Goal: Task Accomplishment & Management: Use online tool/utility

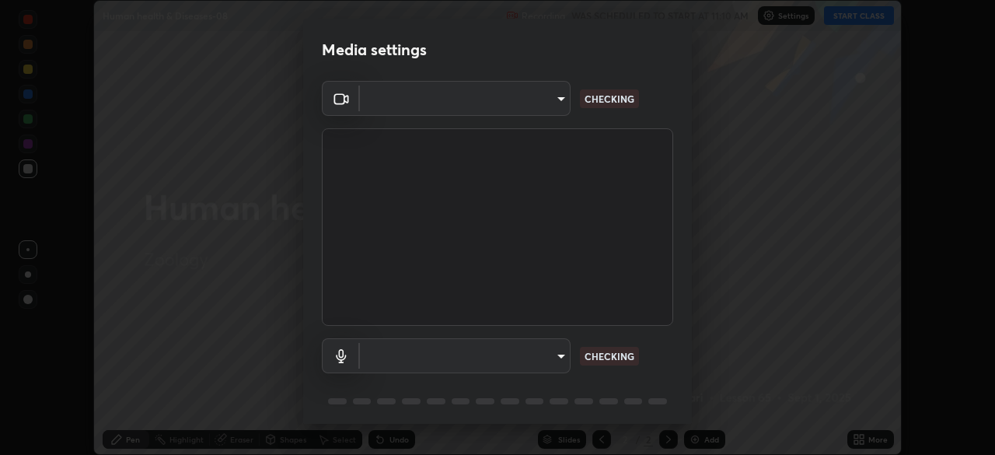
scroll to position [55, 0]
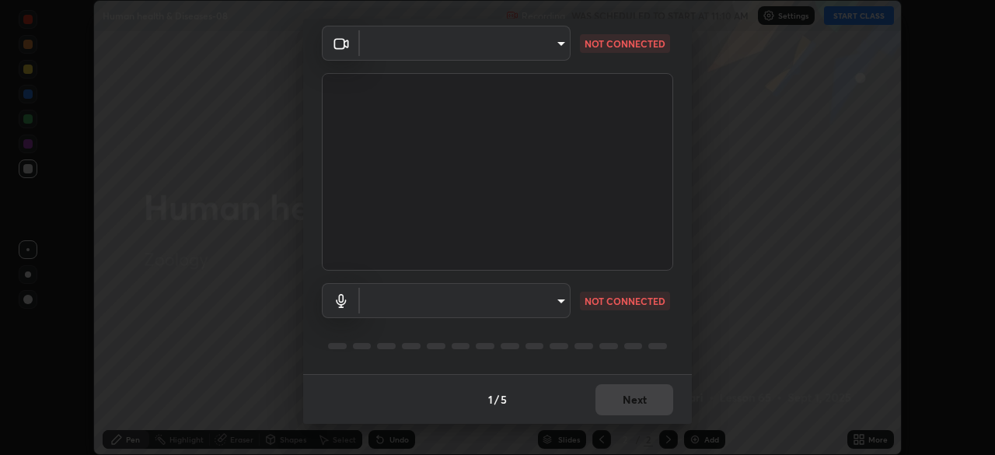
type input "f5ae6119dc4fab334a8cf66c369197aa9d1a3f6993b34b3aeb85a59339566d19"
type input "default"
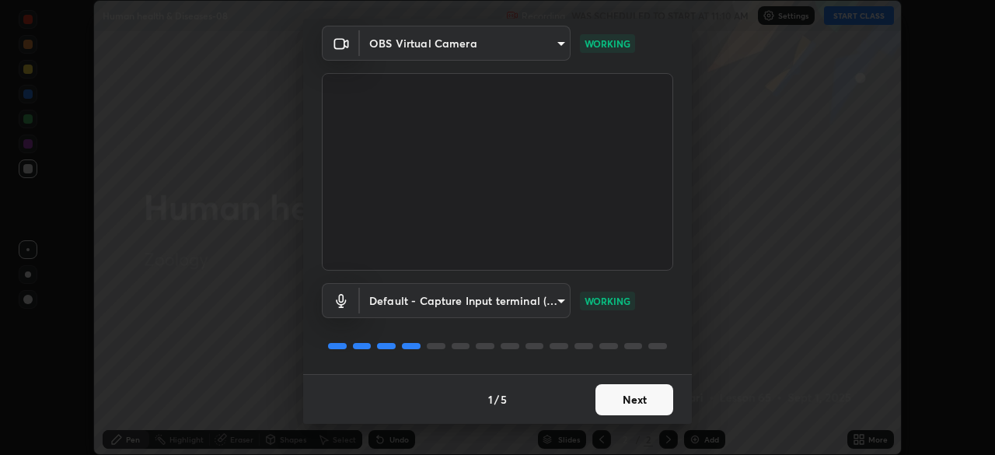
click at [604, 386] on button "Next" at bounding box center [635, 399] width 78 height 31
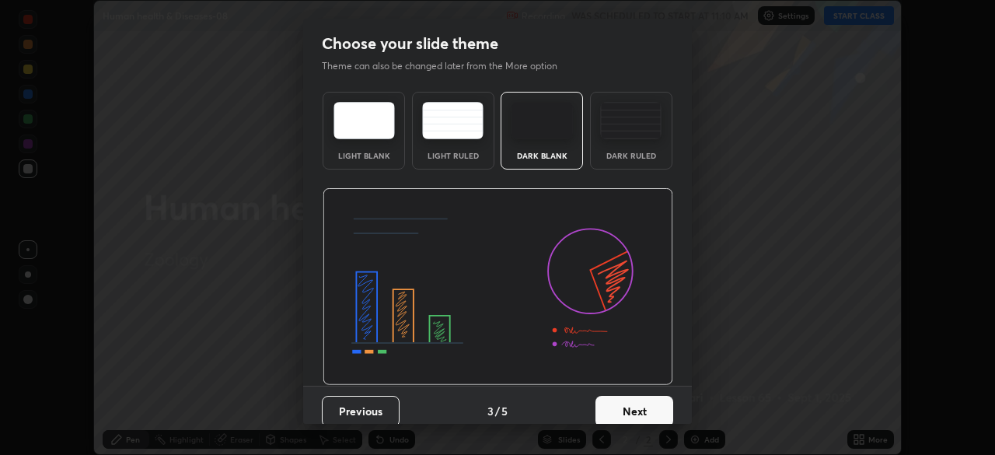
click at [617, 149] on div "Dark Ruled" at bounding box center [631, 131] width 82 height 78
click at [628, 400] on button "Next" at bounding box center [635, 411] width 78 height 31
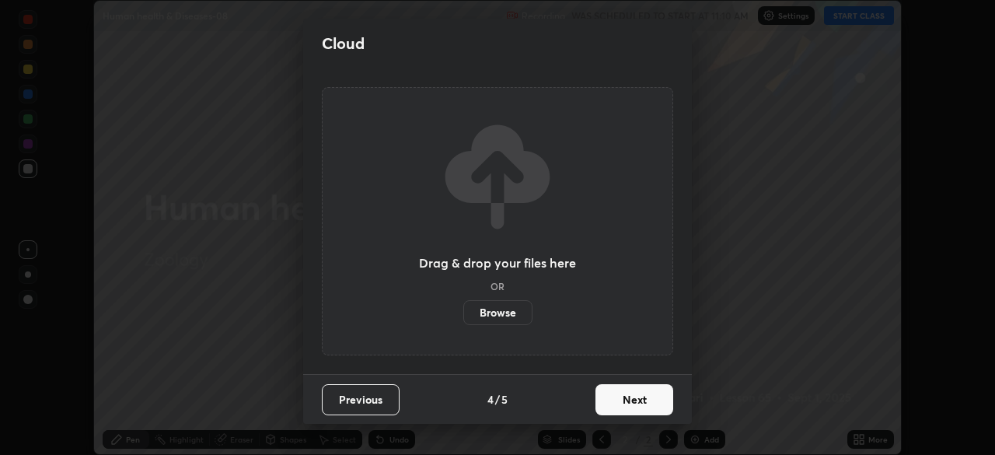
click at [632, 395] on button "Next" at bounding box center [635, 399] width 78 height 31
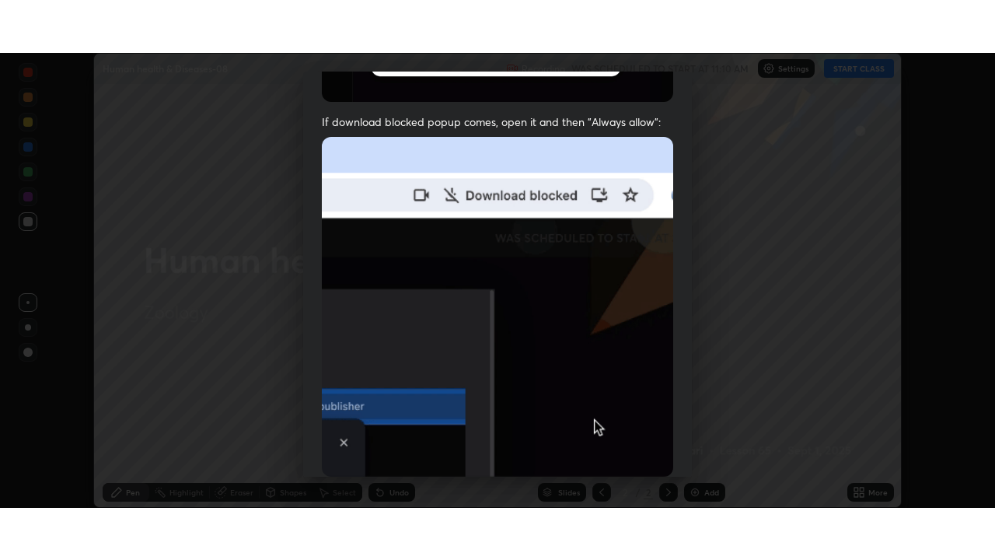
scroll to position [372, 0]
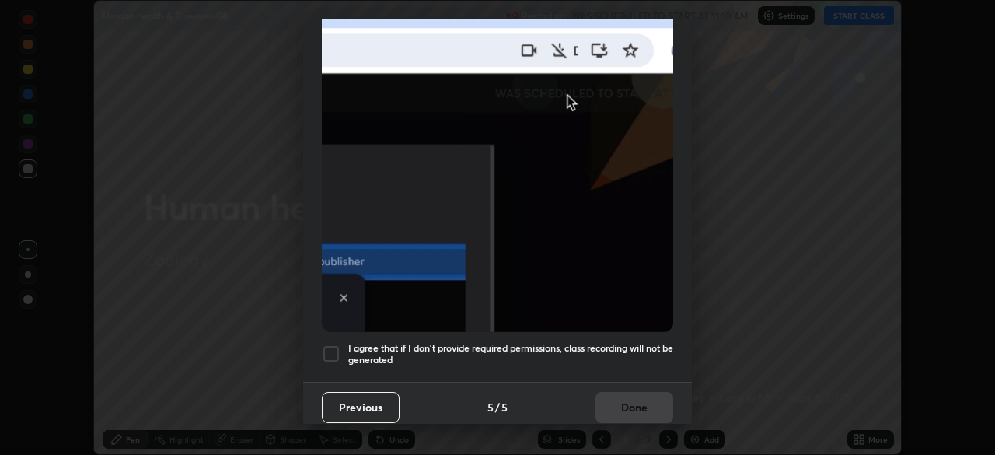
click at [338, 345] on div at bounding box center [331, 353] width 19 height 19
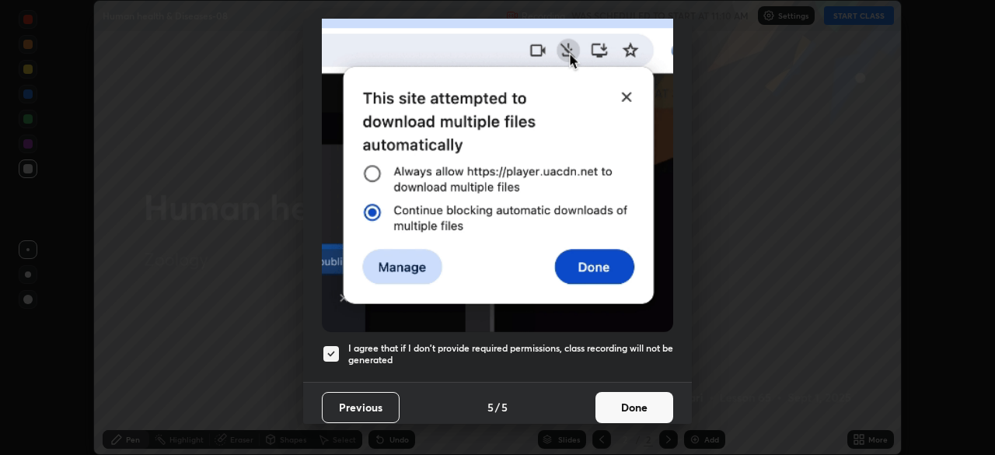
click at [622, 400] on button "Done" at bounding box center [635, 407] width 78 height 31
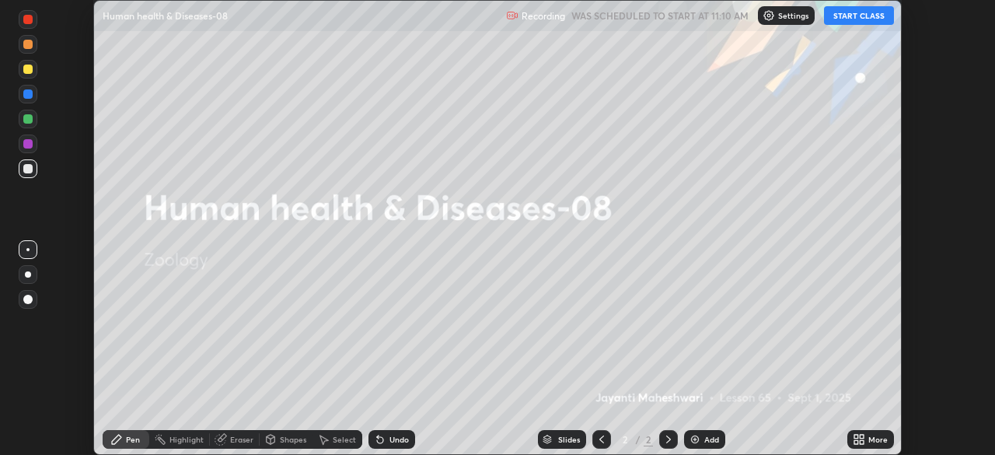
click at [843, 23] on button "START CLASS" at bounding box center [859, 15] width 70 height 19
click at [869, 433] on div "More" at bounding box center [870, 439] width 47 height 19
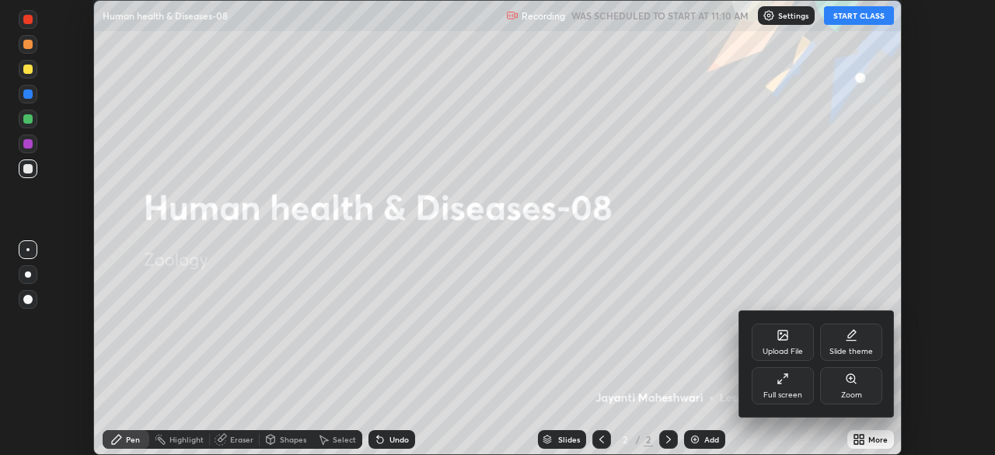
click at [794, 379] on div "Full screen" at bounding box center [783, 385] width 62 height 37
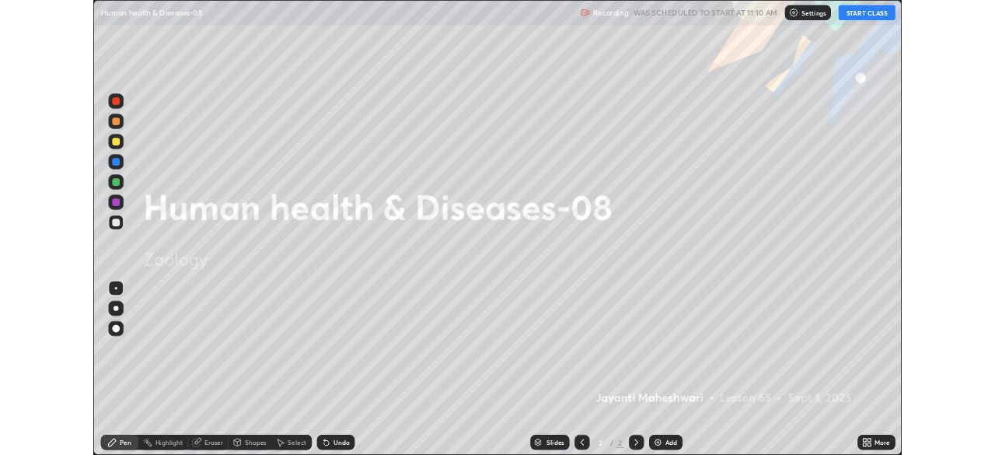
scroll to position [560, 995]
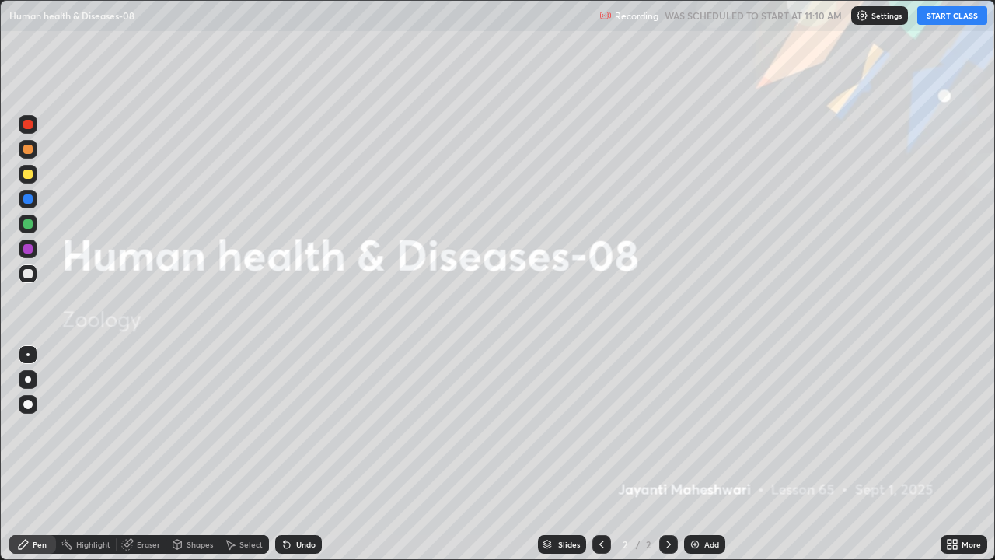
click at [704, 454] on div "Add" at bounding box center [704, 544] width 41 height 19
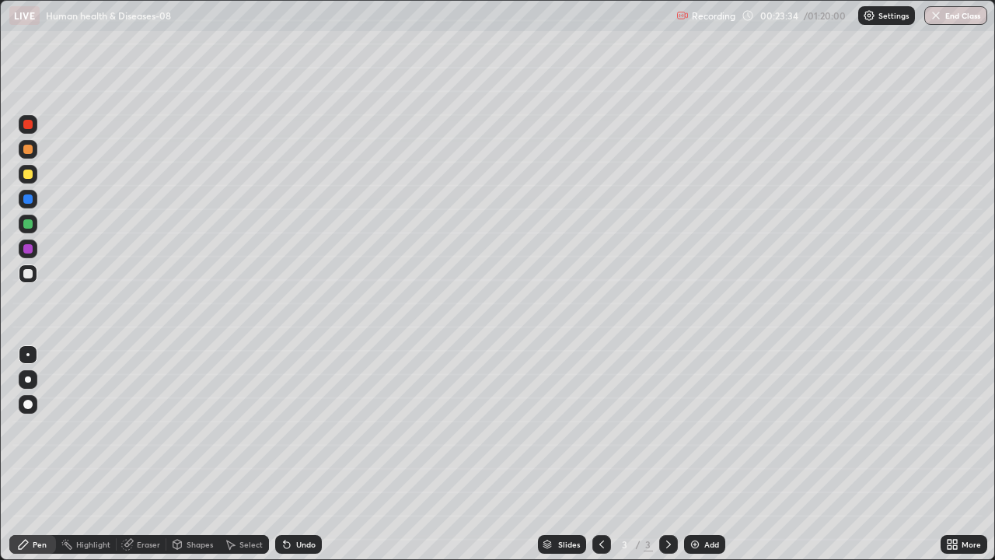
click at [19, 375] on div at bounding box center [28, 379] width 19 height 19
click at [26, 224] on div at bounding box center [27, 223] width 9 height 9
click at [180, 454] on icon at bounding box center [177, 544] width 9 height 9
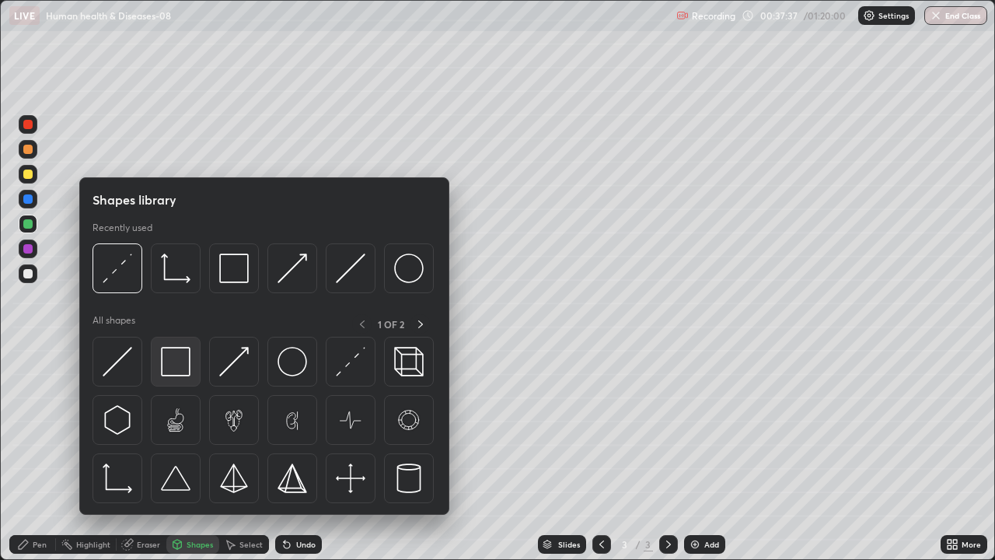
click at [173, 360] on img at bounding box center [176, 362] width 30 height 30
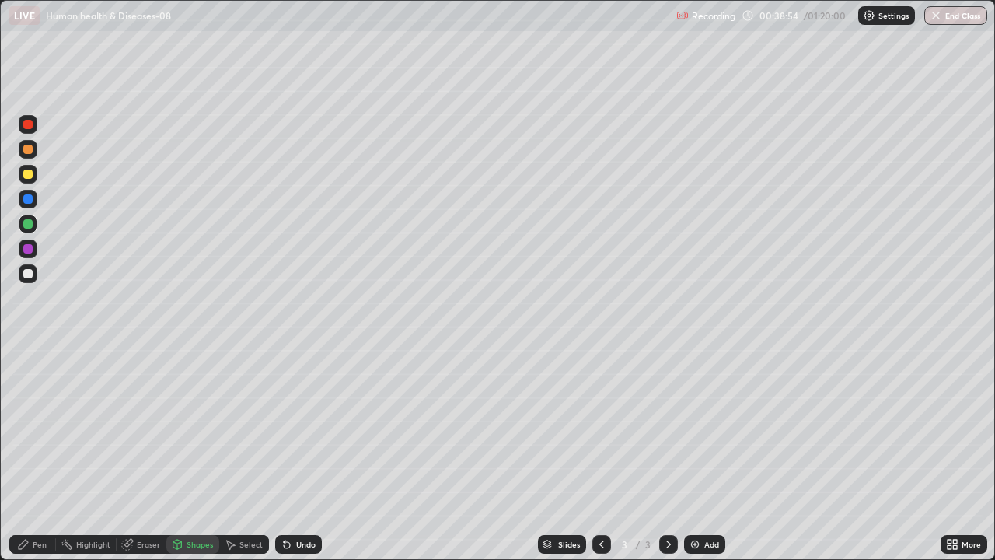
click at [27, 275] on div at bounding box center [27, 273] width 9 height 9
click at [177, 454] on icon at bounding box center [177, 545] width 0 height 5
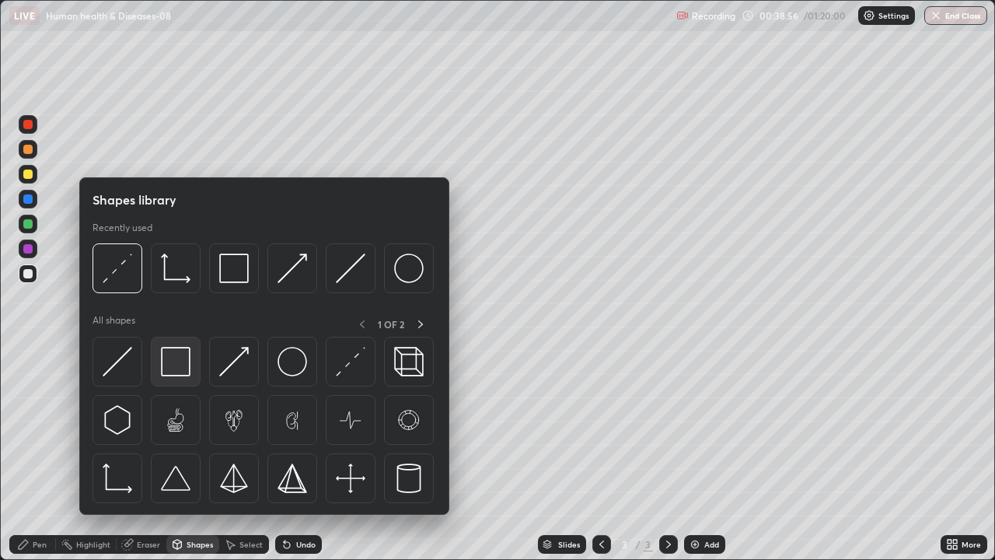
click at [173, 358] on img at bounding box center [176, 362] width 30 height 30
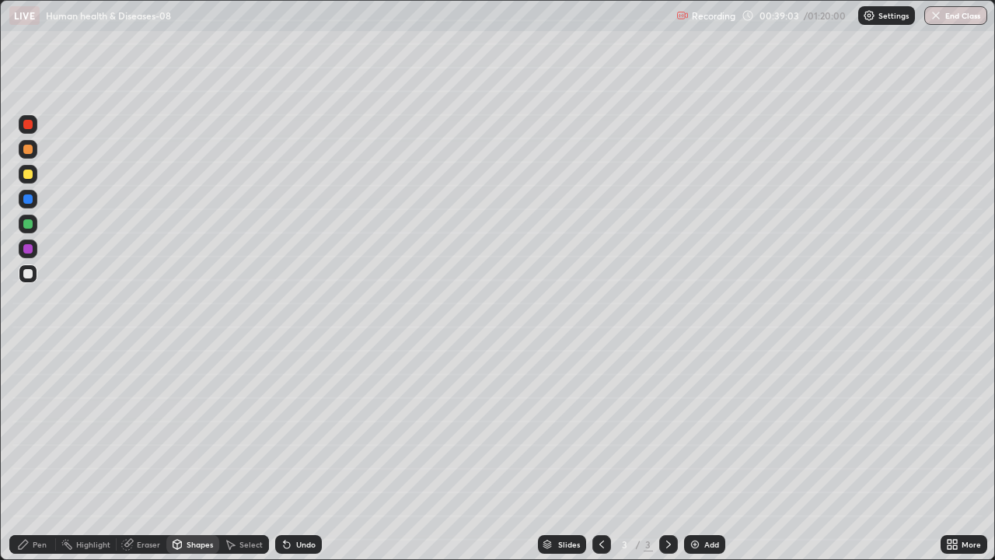
click at [28, 174] on div at bounding box center [27, 173] width 9 height 9
click at [33, 454] on div "Pen" at bounding box center [40, 544] width 14 height 8
click at [949, 454] on icon at bounding box center [950, 547] width 4 height 4
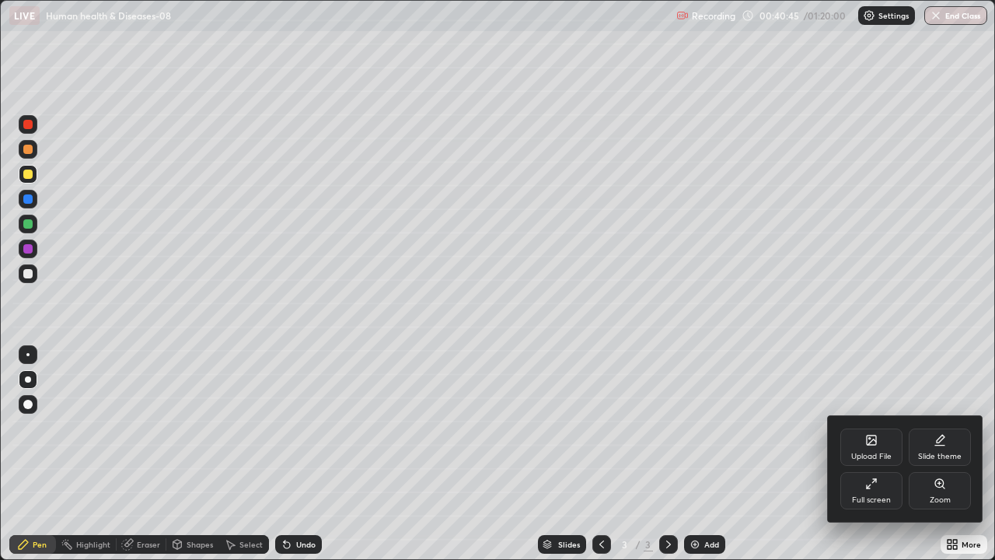
click at [849, 446] on div "Upload File" at bounding box center [871, 446] width 62 height 37
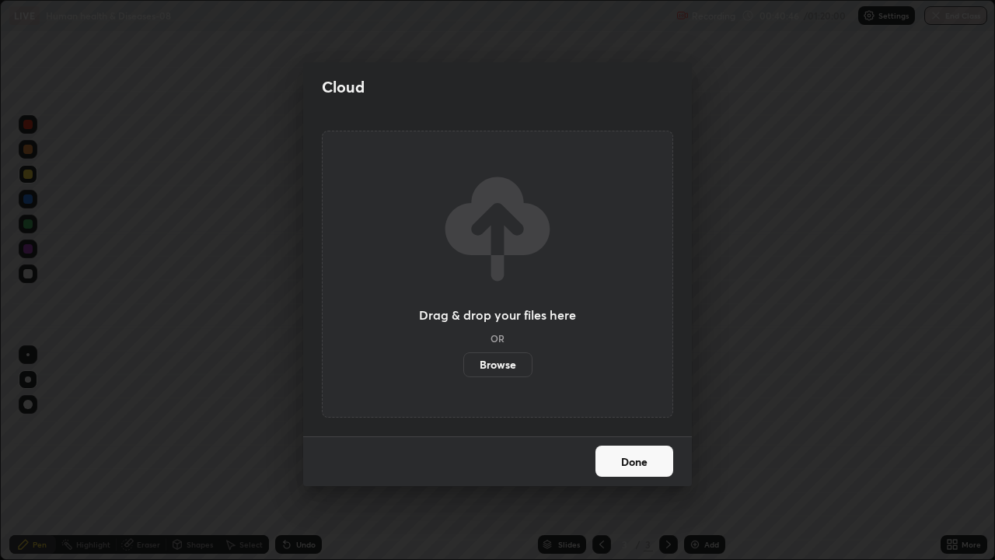
click at [496, 369] on label "Browse" at bounding box center [497, 364] width 69 height 25
click at [463, 369] on input "Browse" at bounding box center [463, 364] width 0 height 25
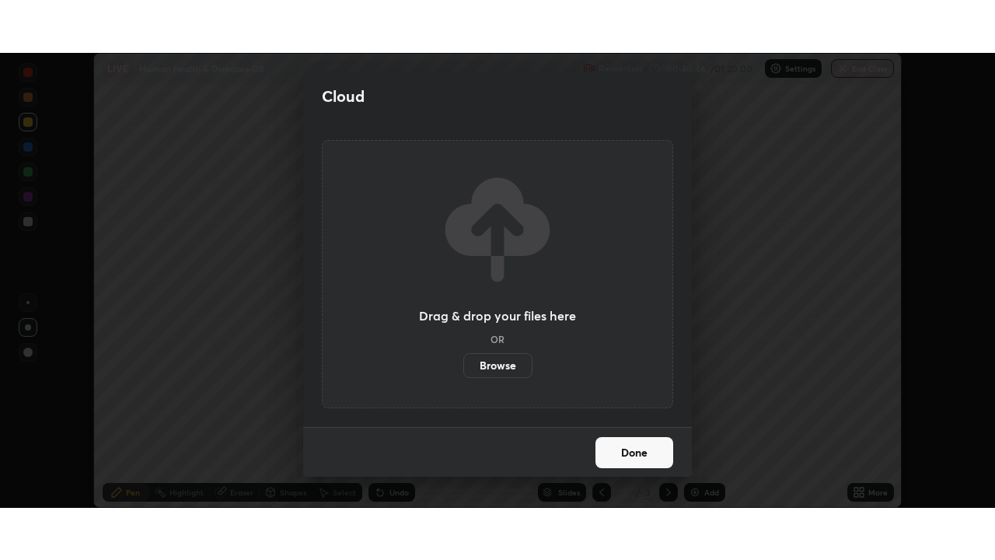
scroll to position [77290, 76750]
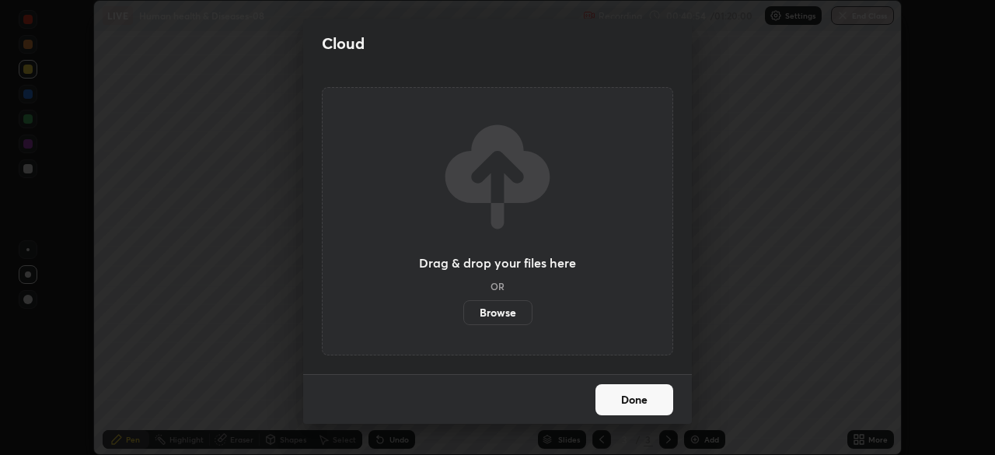
click at [609, 394] on button "Done" at bounding box center [635, 399] width 78 height 31
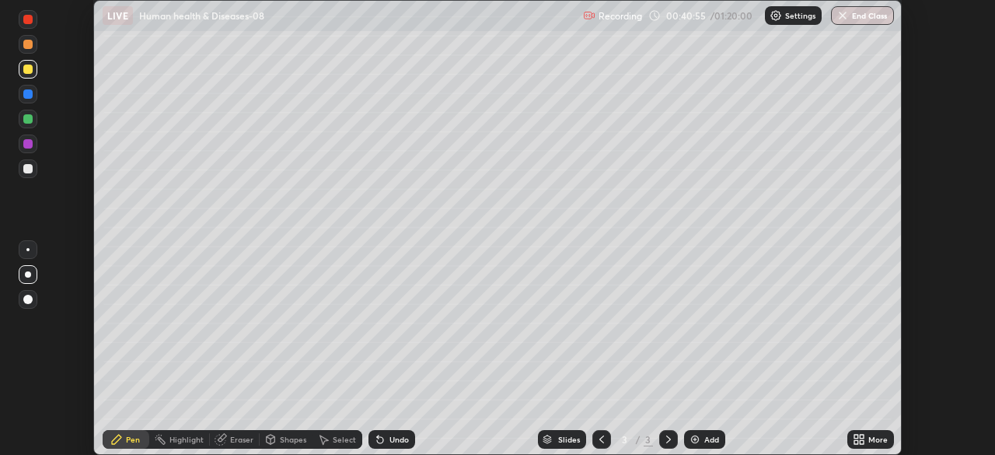
click at [854, 444] on icon at bounding box center [856, 442] width 4 height 4
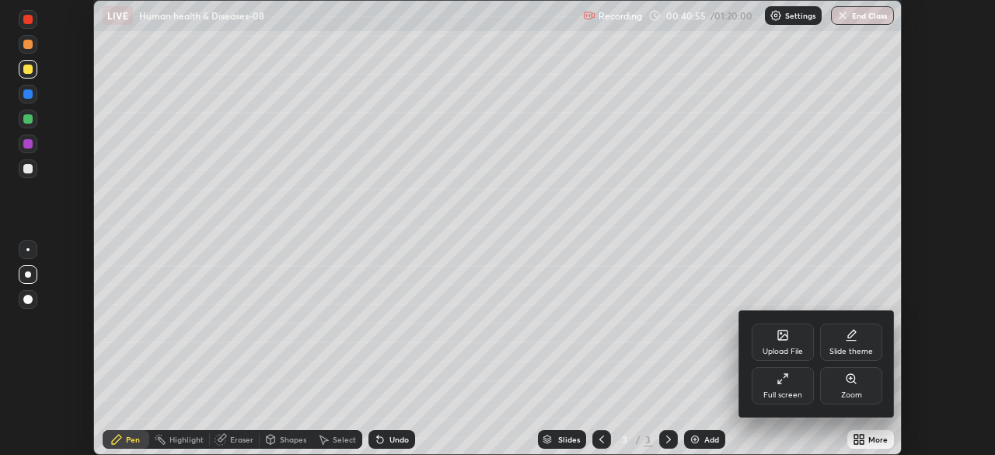
click at [791, 390] on div "Full screen" at bounding box center [783, 385] width 62 height 37
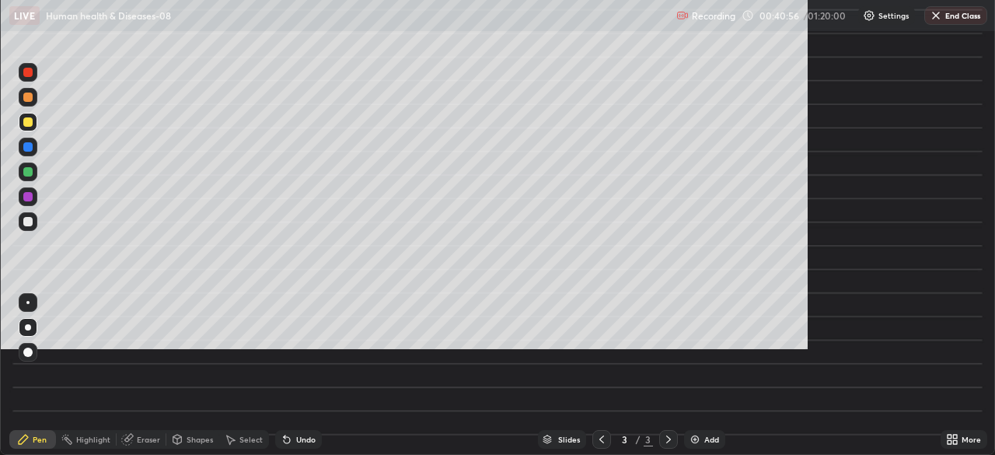
scroll to position [560, 995]
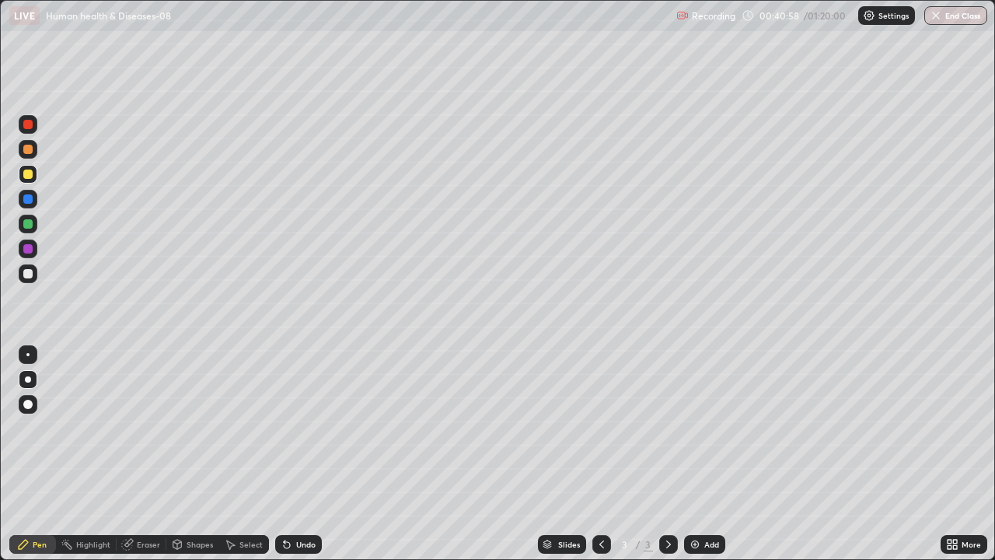
click at [28, 201] on div at bounding box center [27, 198] width 9 height 9
click at [29, 274] on div at bounding box center [27, 273] width 9 height 9
click at [28, 175] on div at bounding box center [27, 173] width 9 height 9
click at [30, 280] on div at bounding box center [28, 273] width 19 height 19
click at [707, 454] on div "Add" at bounding box center [711, 544] width 15 height 8
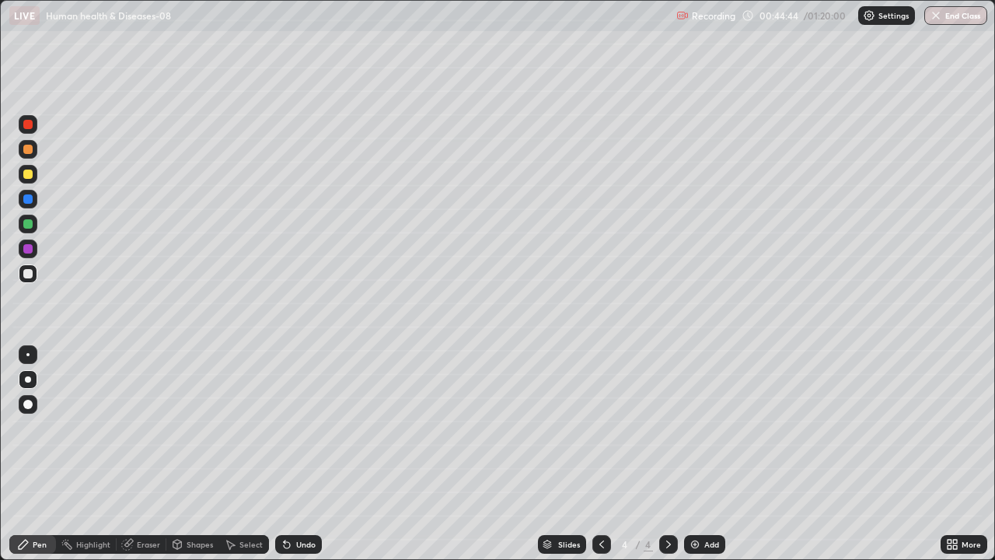
click at [600, 454] on icon at bounding box center [602, 544] width 12 height 12
click at [666, 454] on icon at bounding box center [668, 544] width 5 height 8
click at [29, 274] on div at bounding box center [27, 273] width 9 height 9
click at [29, 226] on div at bounding box center [27, 223] width 9 height 9
click at [26, 276] on div at bounding box center [27, 273] width 9 height 9
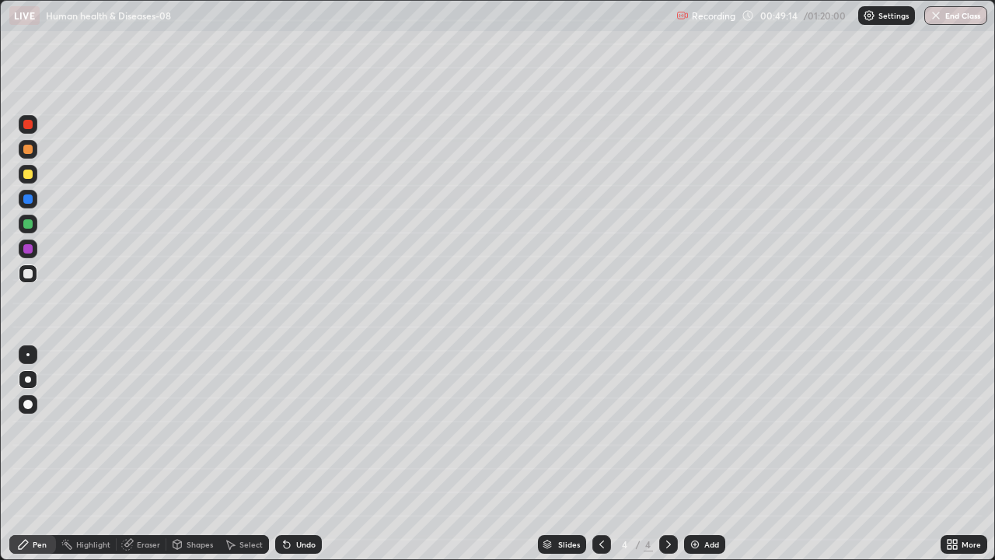
click at [28, 225] on div at bounding box center [27, 223] width 9 height 9
click at [30, 273] on div at bounding box center [27, 273] width 9 height 9
click at [30, 228] on div at bounding box center [27, 223] width 9 height 9
click at [27, 252] on div at bounding box center [27, 248] width 9 height 9
click at [26, 274] on div at bounding box center [27, 273] width 9 height 9
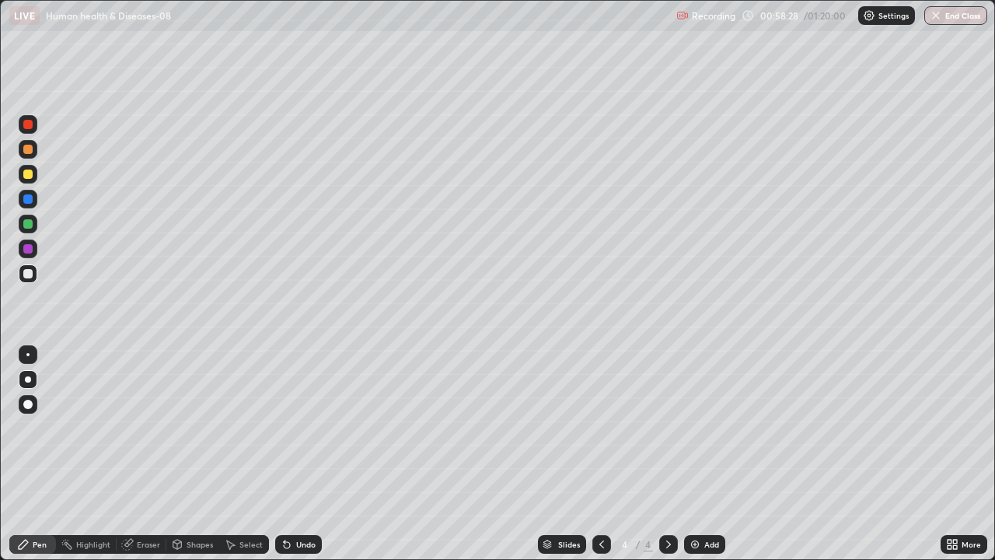
click at [134, 454] on div "Eraser" at bounding box center [142, 544] width 50 height 19
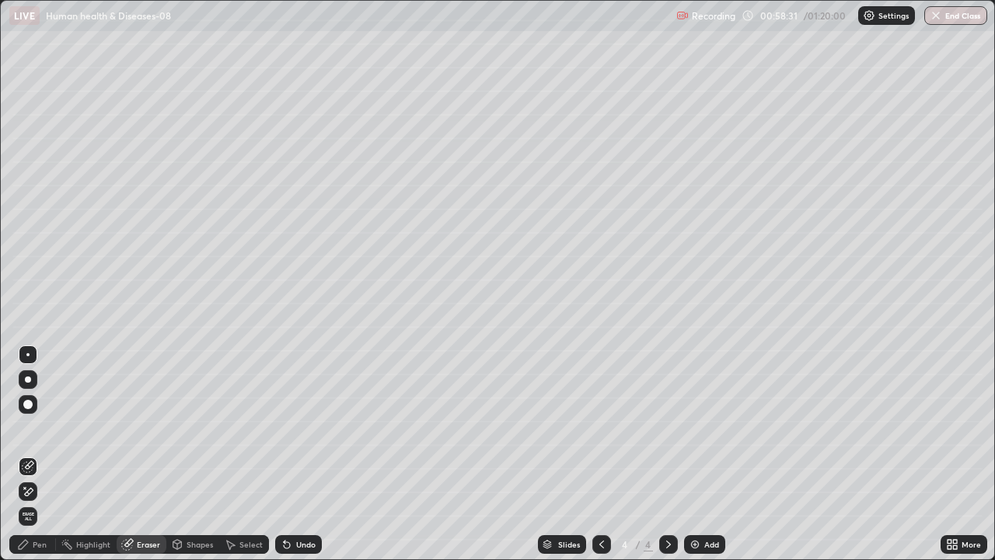
click at [31, 454] on div "Pen" at bounding box center [32, 544] width 47 height 19
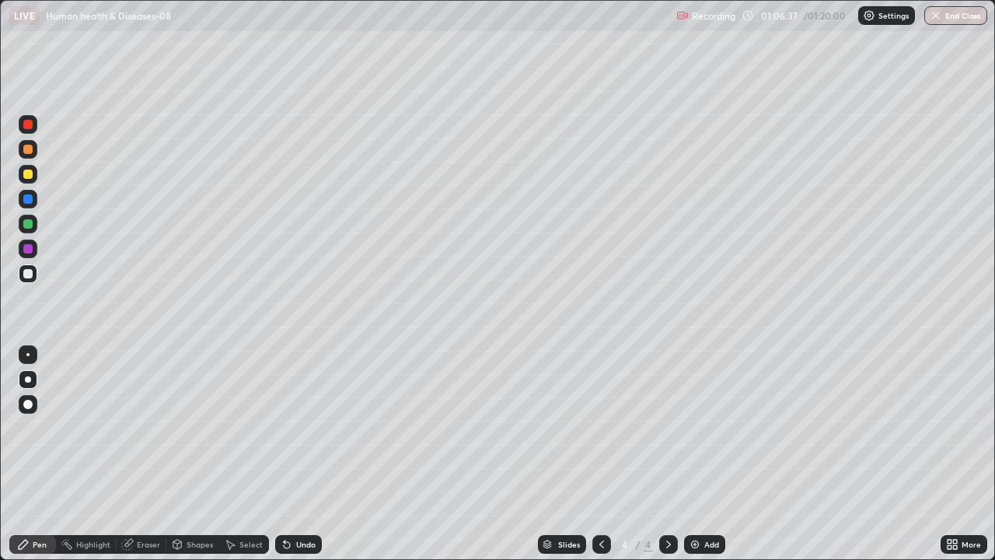
click at [700, 454] on div "Add" at bounding box center [704, 544] width 41 height 19
click at [27, 225] on div at bounding box center [27, 223] width 9 height 9
click at [30, 278] on div at bounding box center [28, 273] width 19 height 19
click at [698, 454] on img at bounding box center [695, 544] width 12 height 12
click at [30, 181] on div at bounding box center [28, 174] width 19 height 19
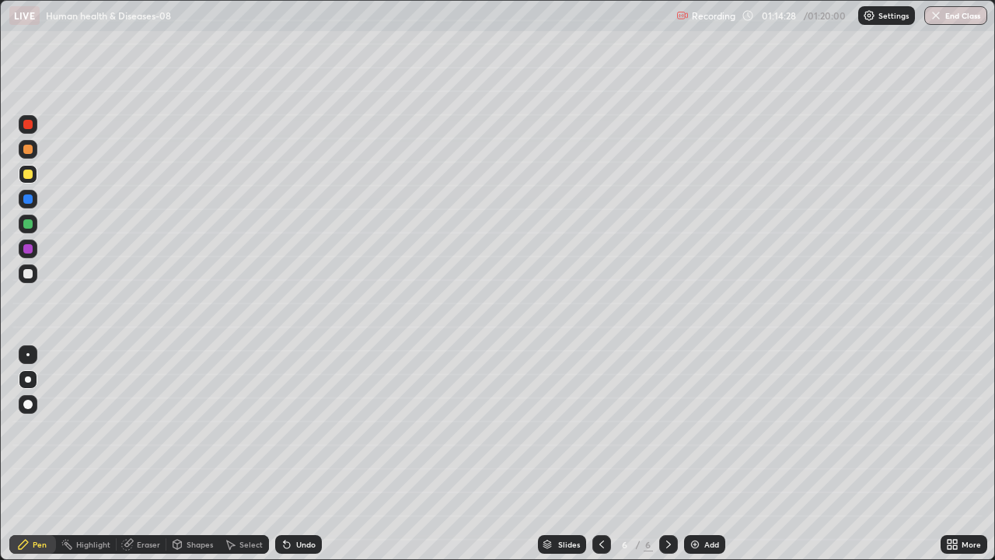
click at [600, 454] on icon at bounding box center [602, 544] width 12 height 12
click at [959, 19] on button "End Class" at bounding box center [956, 15] width 61 height 19
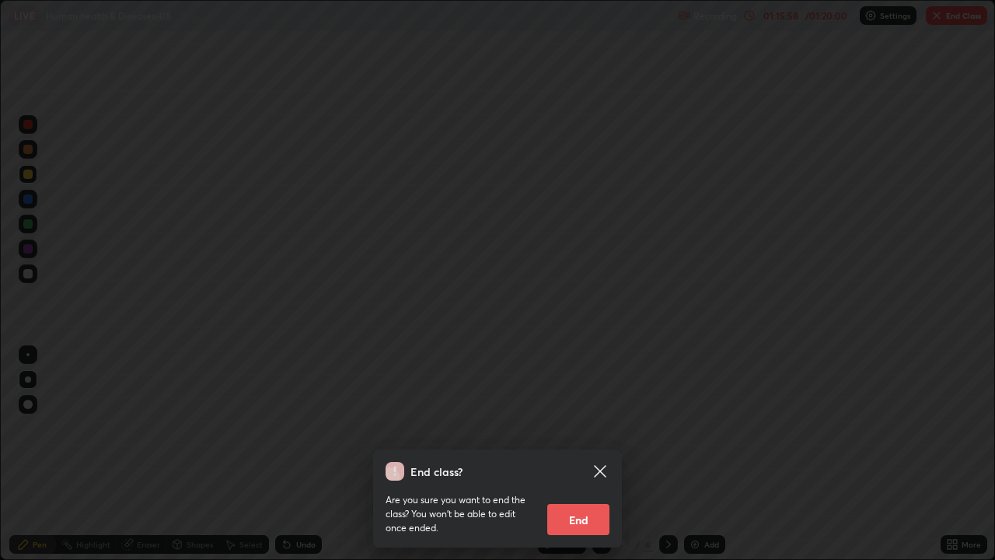
click at [581, 454] on button "End" at bounding box center [578, 519] width 62 height 31
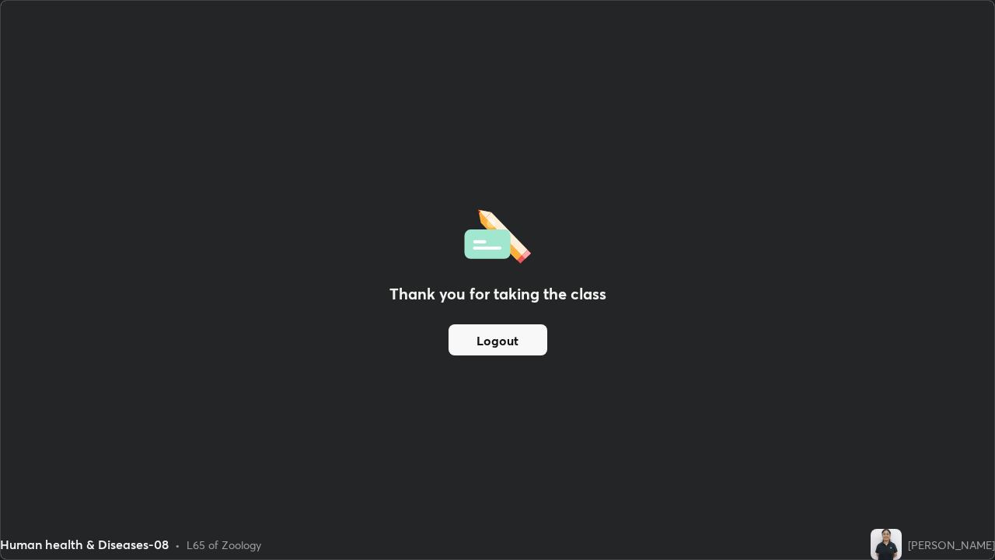
click at [494, 346] on button "Logout" at bounding box center [498, 339] width 99 height 31
click at [501, 342] on button "Logout" at bounding box center [498, 339] width 99 height 31
click at [487, 335] on button "Logout" at bounding box center [498, 339] width 99 height 31
click at [491, 340] on button "Logout" at bounding box center [498, 339] width 99 height 31
click at [501, 340] on button "Logout" at bounding box center [498, 339] width 99 height 31
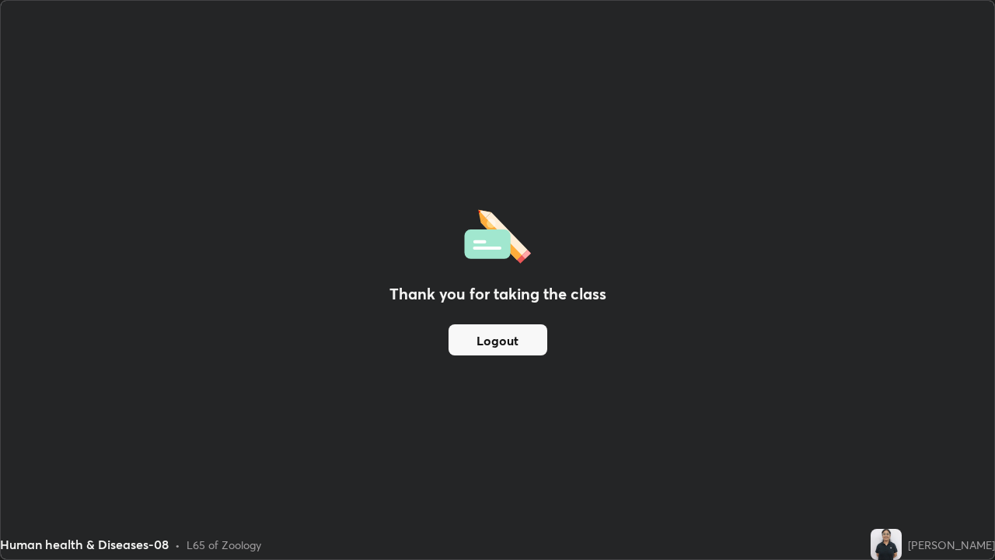
click at [489, 338] on button "Logout" at bounding box center [498, 339] width 99 height 31
click at [480, 328] on button "Logout" at bounding box center [498, 339] width 99 height 31
click at [469, 377] on div "Thank you for taking the class Logout" at bounding box center [498, 280] width 994 height 558
click at [487, 352] on button "Logout" at bounding box center [498, 339] width 99 height 31
click at [496, 333] on button "Logout" at bounding box center [498, 339] width 99 height 31
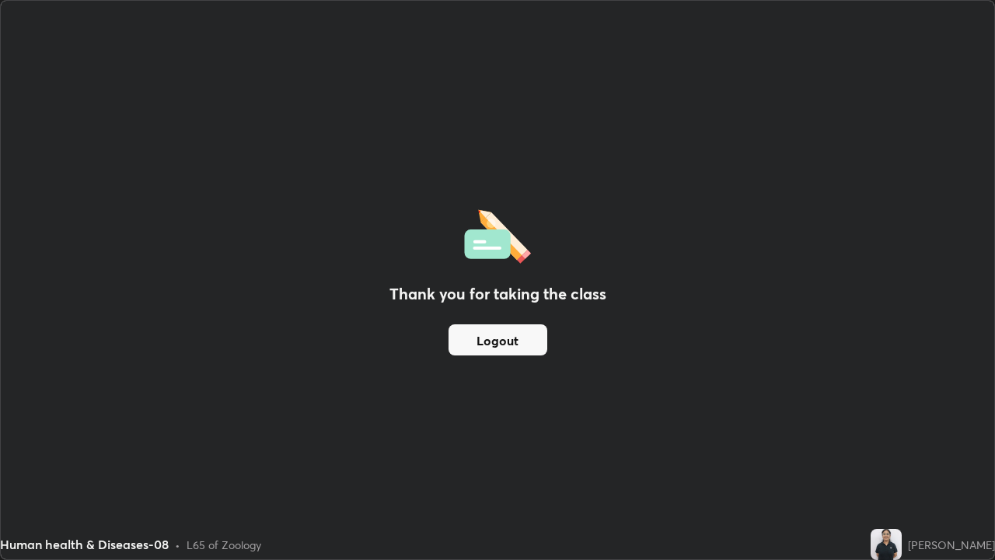
click at [878, 454] on img at bounding box center [886, 544] width 31 height 31
click at [871, 454] on img at bounding box center [886, 544] width 31 height 31
click at [878, 454] on img at bounding box center [886, 544] width 31 height 31
click at [519, 335] on button "Logout" at bounding box center [498, 339] width 99 height 31
click at [522, 337] on button "Logout" at bounding box center [498, 339] width 99 height 31
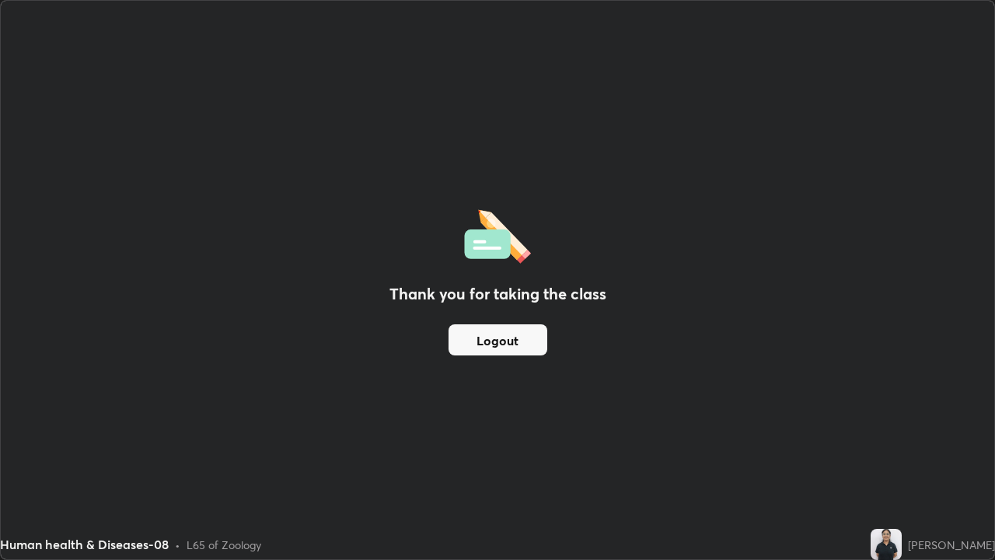
click at [479, 352] on button "Logout" at bounding box center [498, 339] width 99 height 31
click at [482, 336] on button "Logout" at bounding box center [498, 339] width 99 height 31
click at [478, 334] on button "Logout" at bounding box center [498, 339] width 99 height 31
click at [485, 344] on button "Logout" at bounding box center [498, 339] width 99 height 31
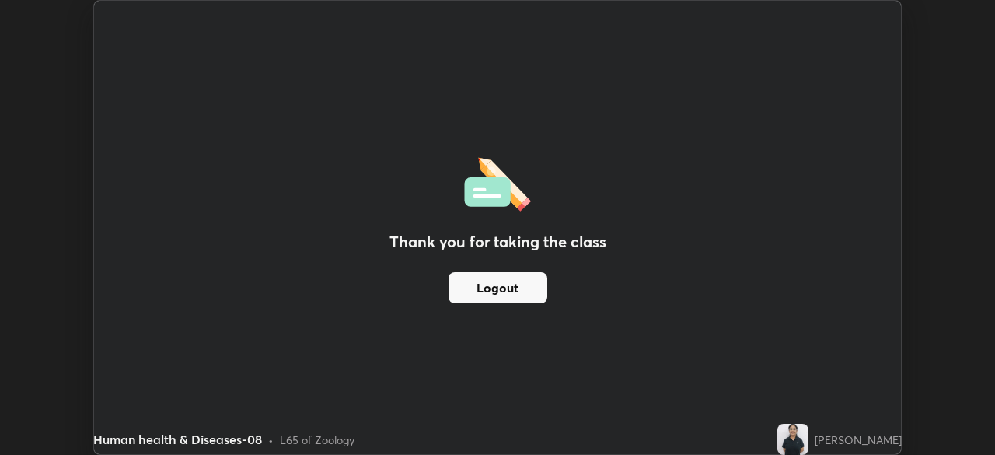
scroll to position [77290, 76750]
